Goal: Find specific page/section: Find specific page/section

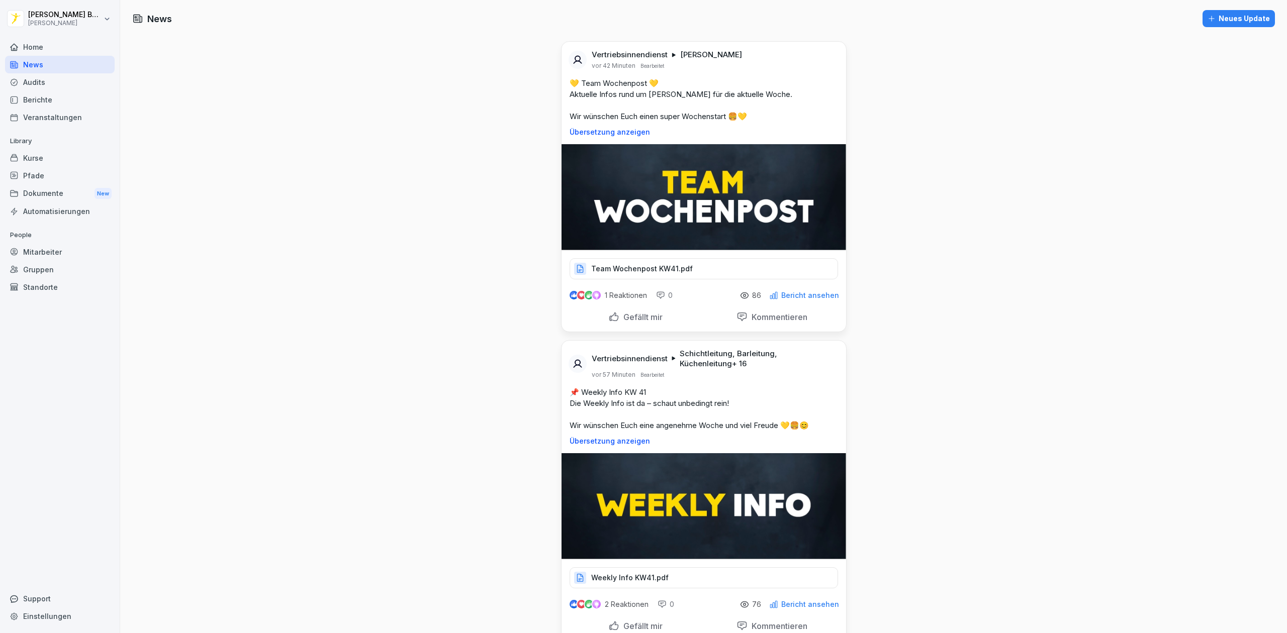
click at [45, 65] on div "News" at bounding box center [60, 65] width 110 height 18
click at [31, 41] on div "Home" at bounding box center [60, 47] width 110 height 18
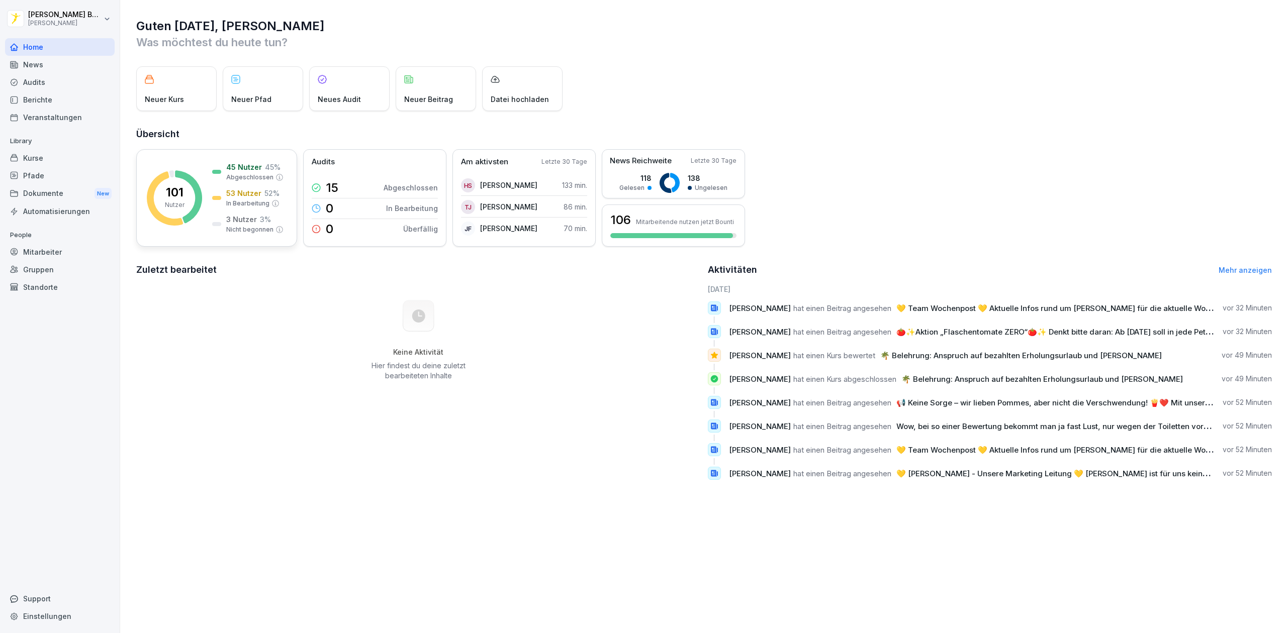
click at [190, 196] on rect at bounding box center [174, 197] width 55 height 55
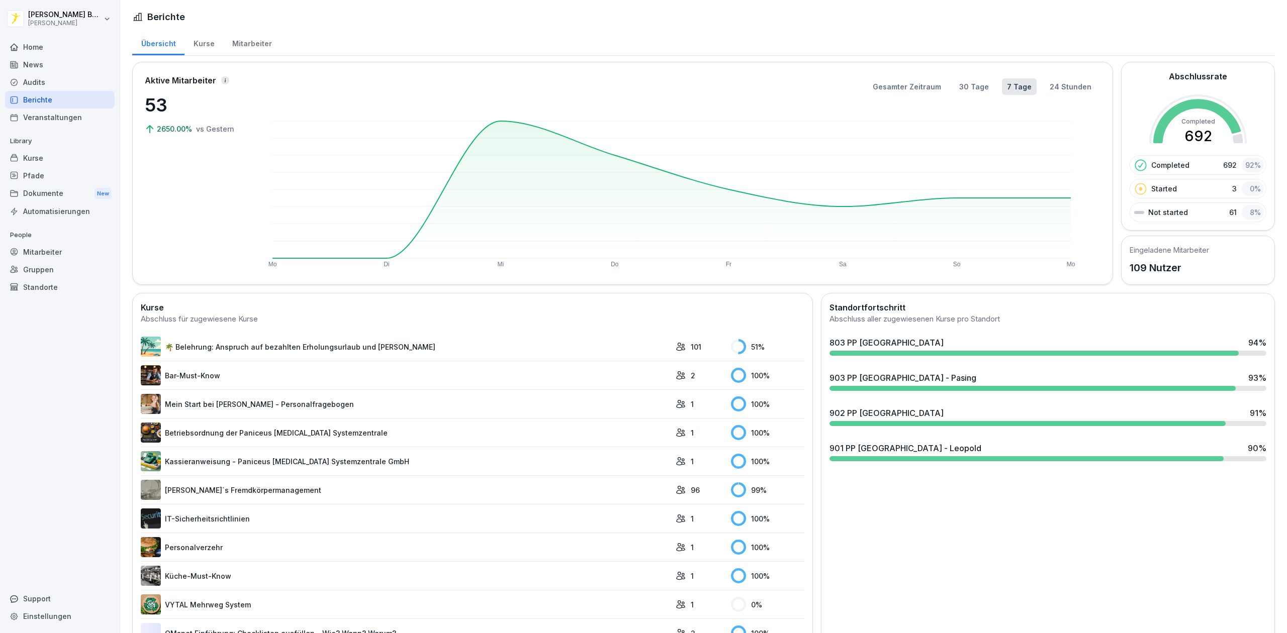
click at [1066, 385] on div "903 PP [GEOGRAPHIC_DATA] - Pasing 93 %" at bounding box center [1047, 381] width 445 height 27
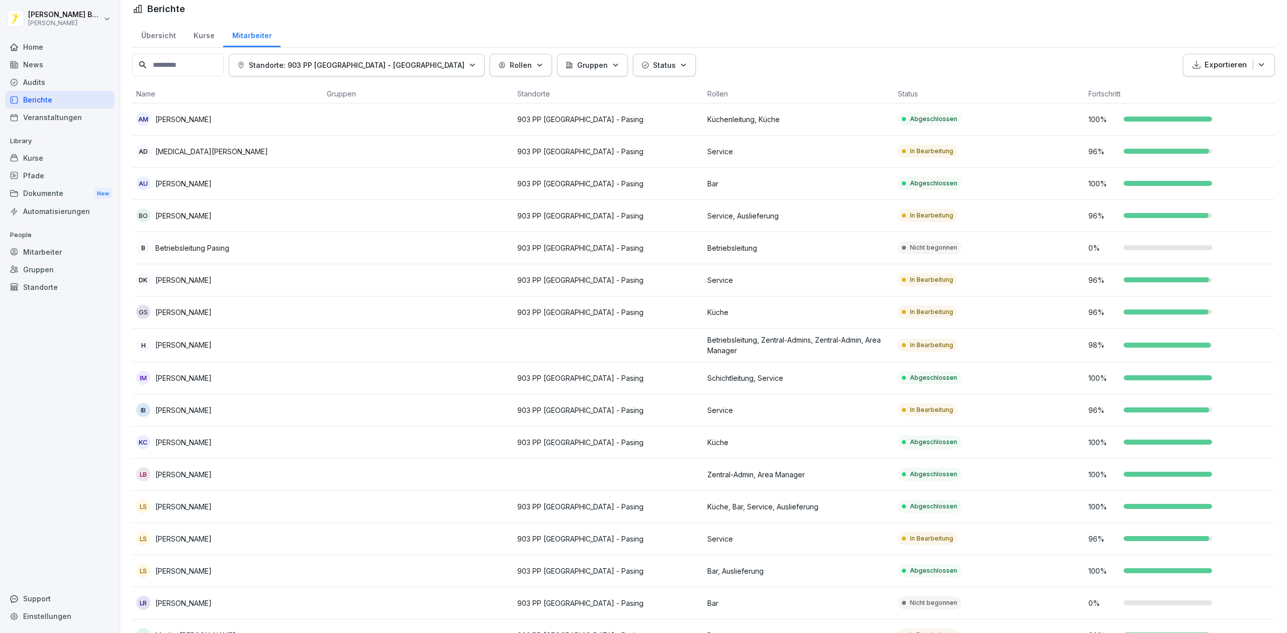
scroll to position [6, 0]
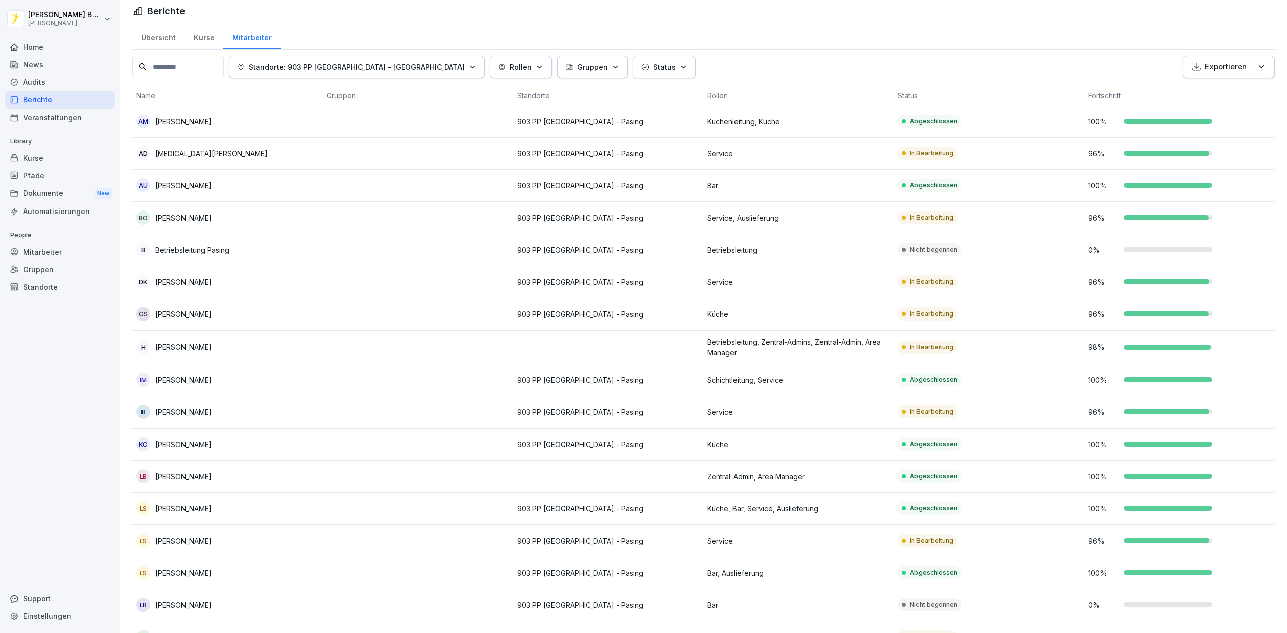
click at [796, 191] on td "Bar" at bounding box center [798, 186] width 190 height 32
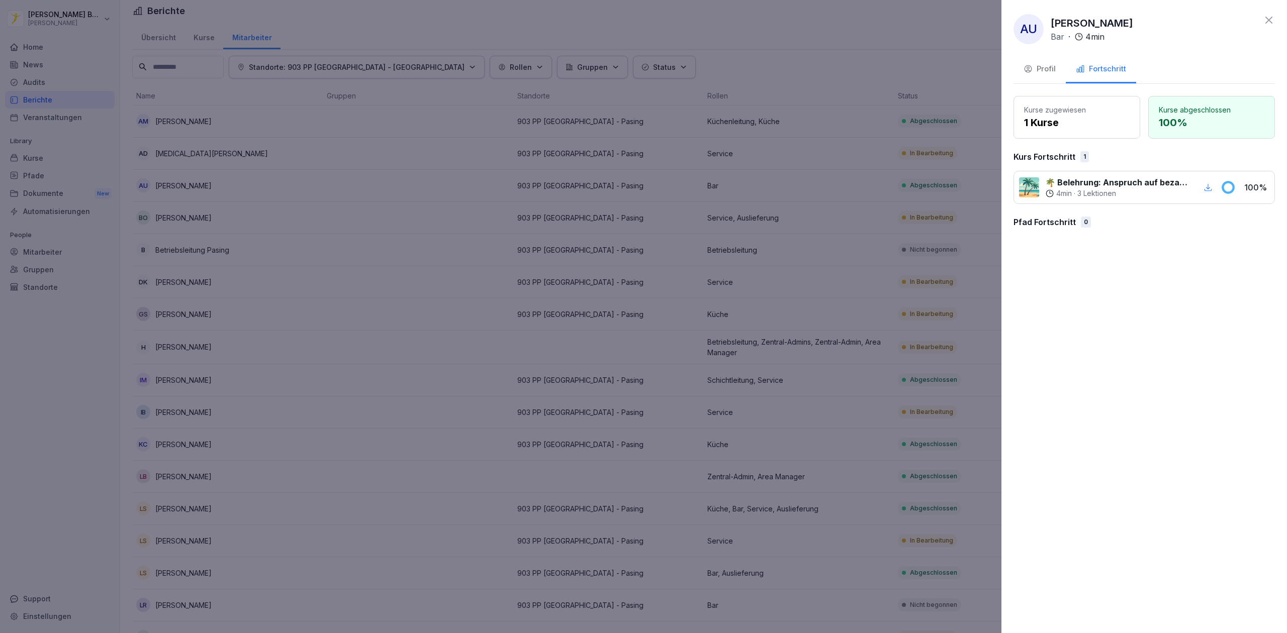
click at [825, 193] on div at bounding box center [643, 316] width 1287 height 633
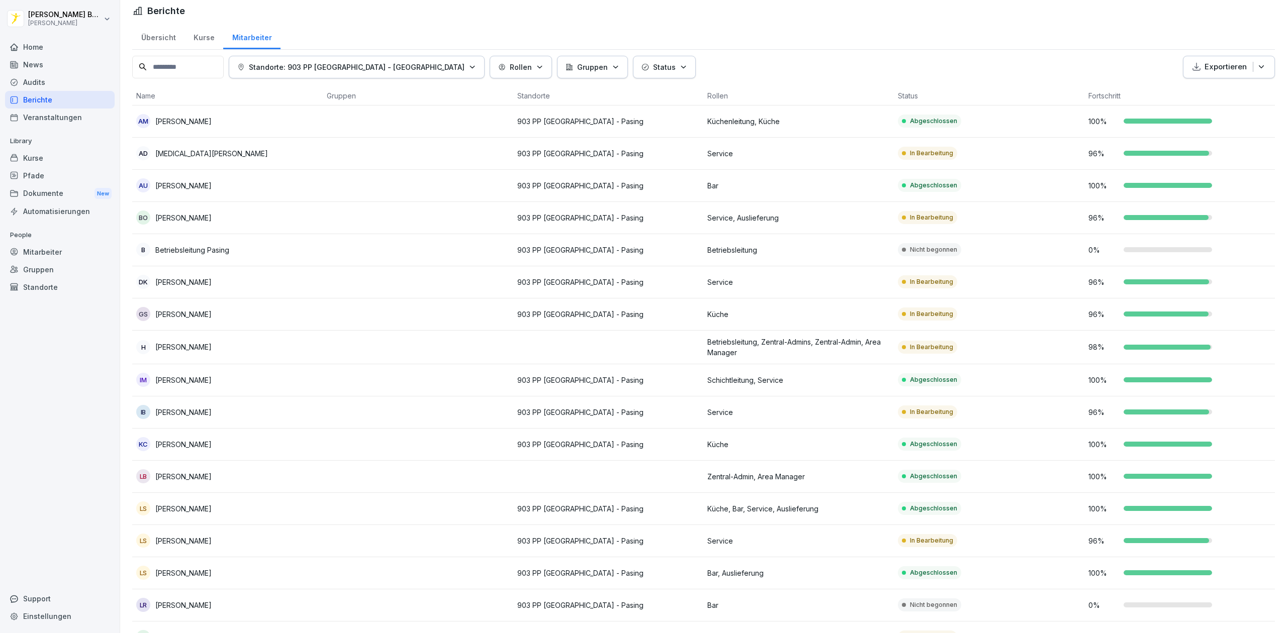
click at [796, 186] on p "Bar" at bounding box center [798, 185] width 182 height 11
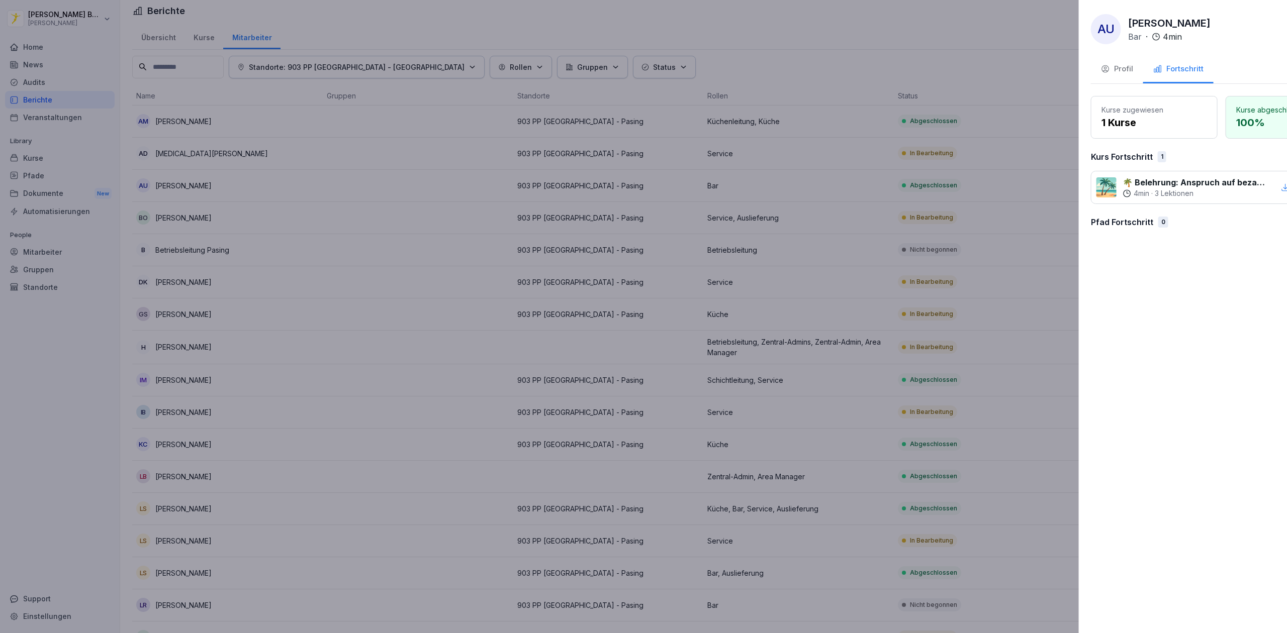
click at [771, 185] on div at bounding box center [643, 316] width 1287 height 633
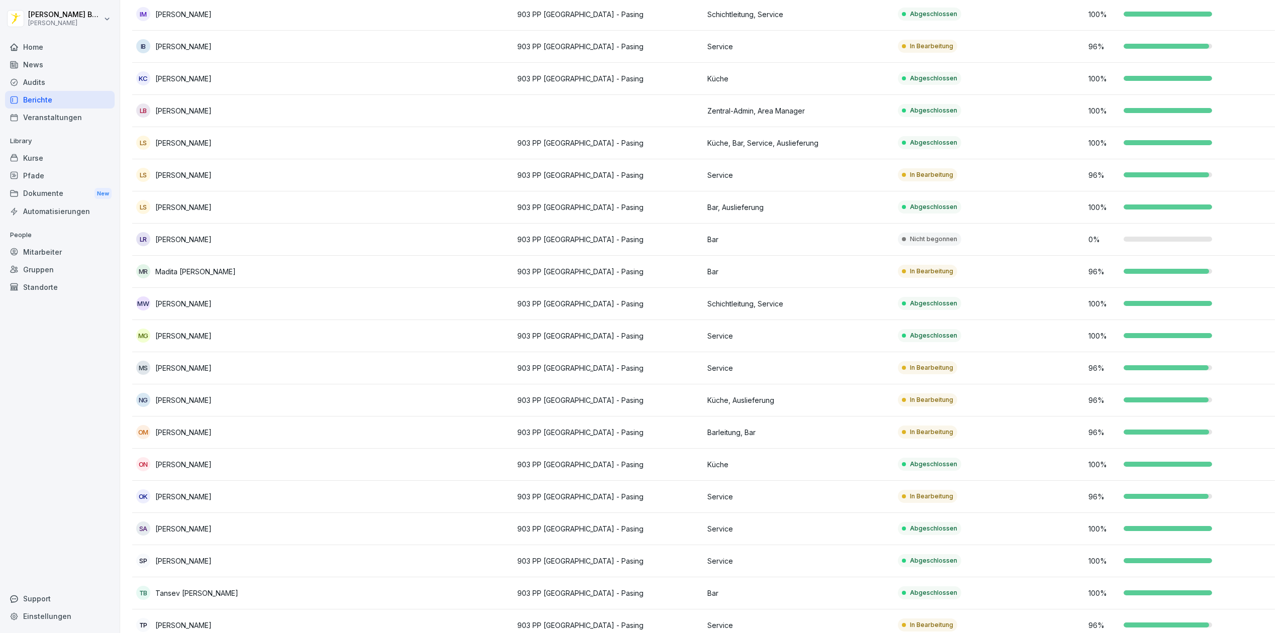
scroll to position [372, 0]
click at [771, 236] on p "Bar" at bounding box center [798, 239] width 182 height 11
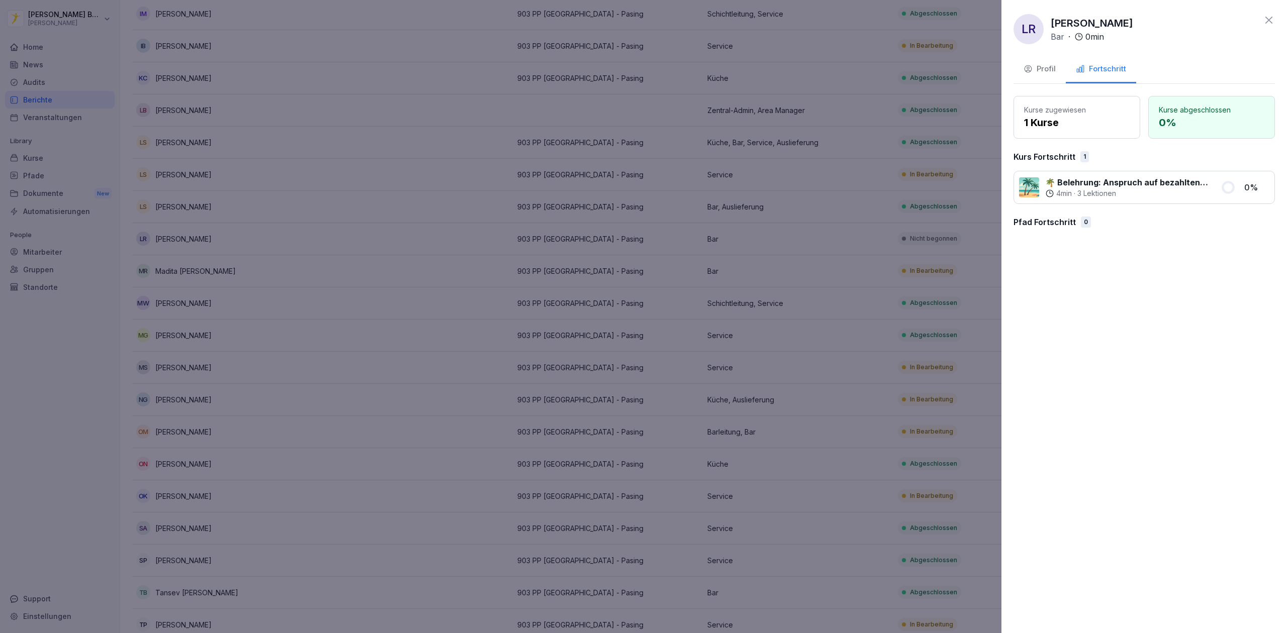
click at [771, 236] on div at bounding box center [643, 316] width 1287 height 633
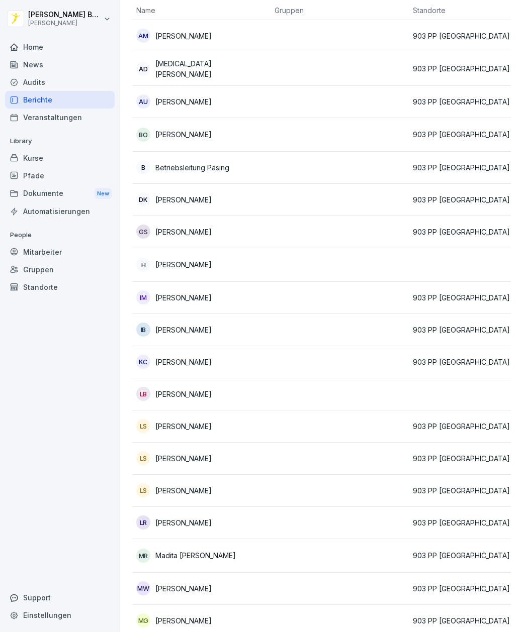
scroll to position [0, 0]
